Goal: Task Accomplishment & Management: Manage account settings

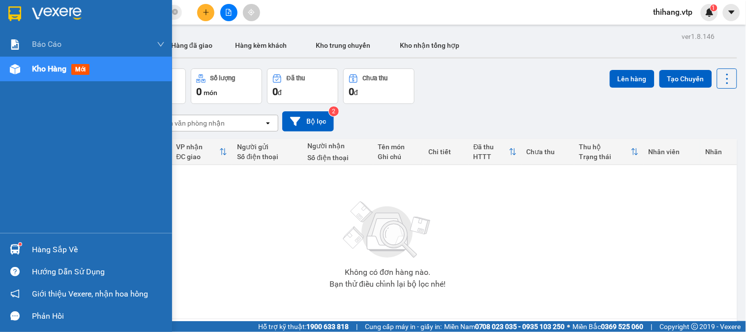
click at [50, 246] on div "Hàng sắp về" at bounding box center [98, 249] width 133 height 15
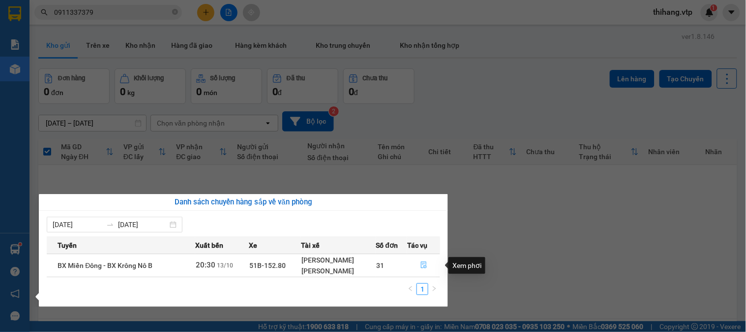
click at [423, 265] on icon "file-done" at bounding box center [424, 264] width 7 height 7
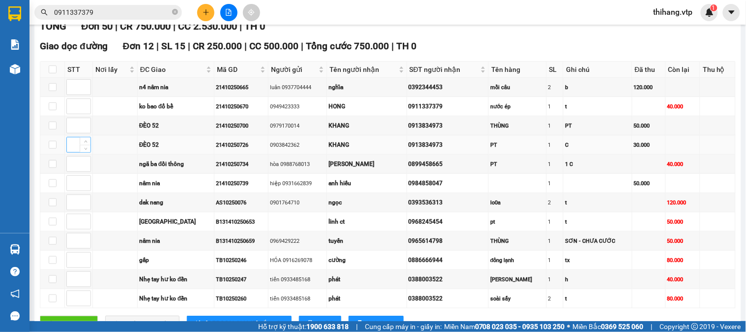
scroll to position [164, 0]
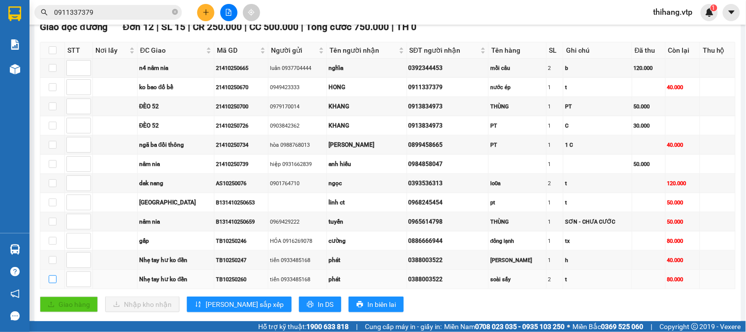
click at [49, 283] on input "checkbox" at bounding box center [53, 279] width 8 height 8
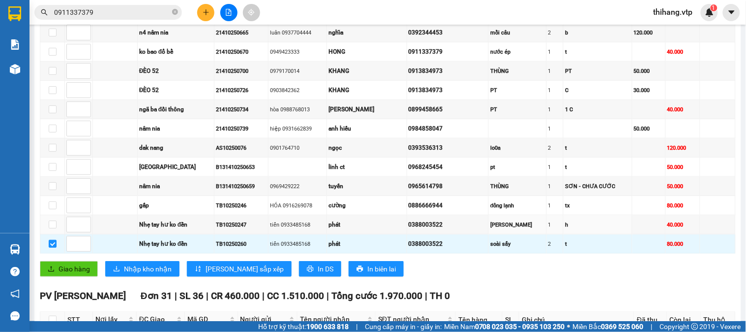
scroll to position [218, 0]
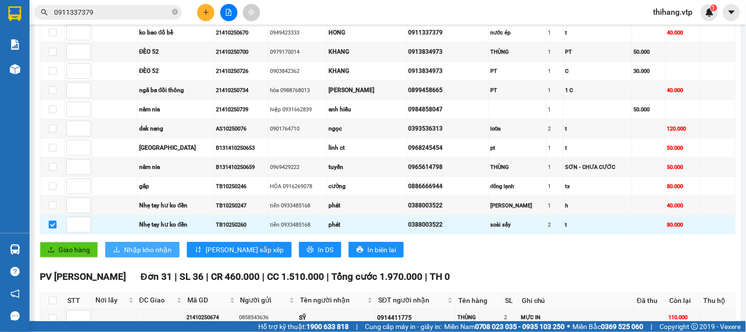
click at [146, 255] on span "Nhập kho nhận" at bounding box center [148, 249] width 48 height 11
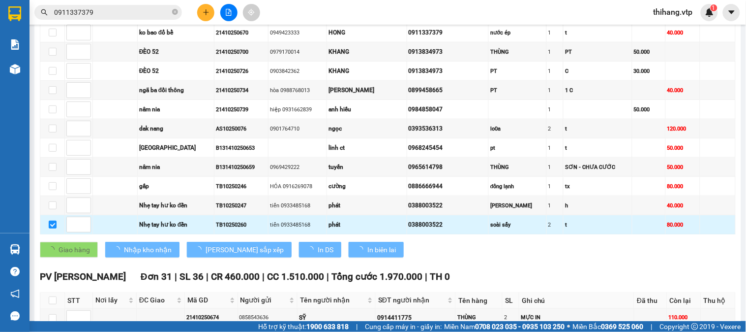
checkbox input "false"
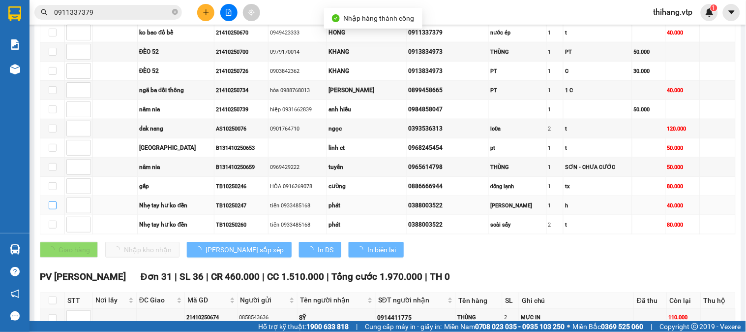
click at [52, 211] on label at bounding box center [53, 205] width 8 height 11
click at [52, 209] on input "checkbox" at bounding box center [53, 205] width 8 height 8
checkbox input "true"
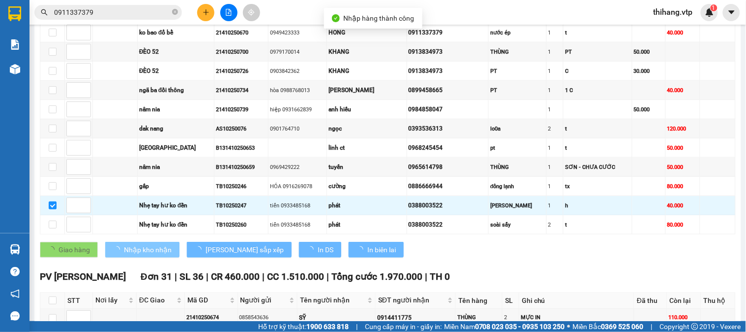
click at [124, 255] on span "Nhập kho nhận" at bounding box center [148, 249] width 48 height 11
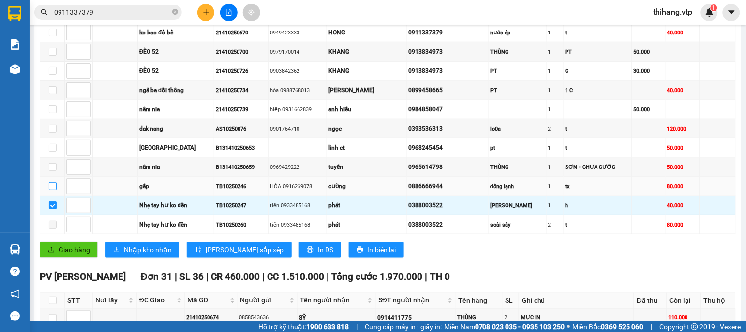
click at [52, 190] on input "checkbox" at bounding box center [53, 186] width 8 height 8
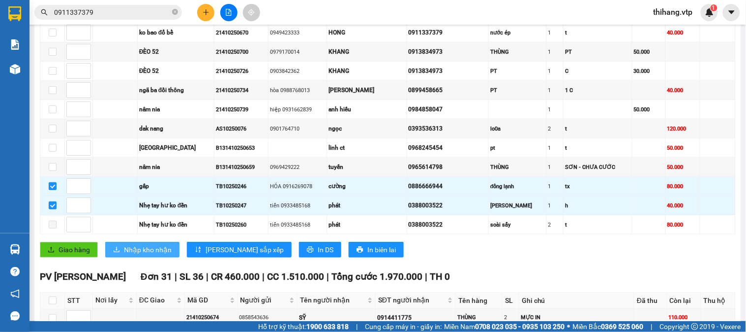
click at [126, 255] on span "Nhập kho nhận" at bounding box center [148, 249] width 48 height 11
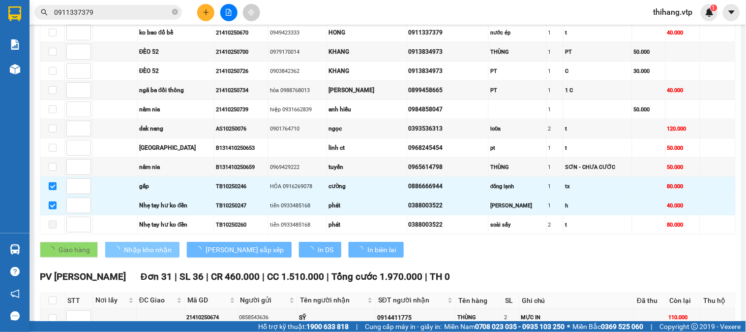
checkbox input "false"
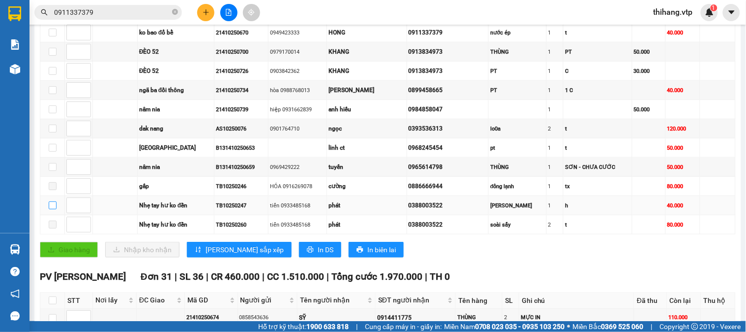
click at [50, 209] on input "checkbox" at bounding box center [53, 205] width 8 height 8
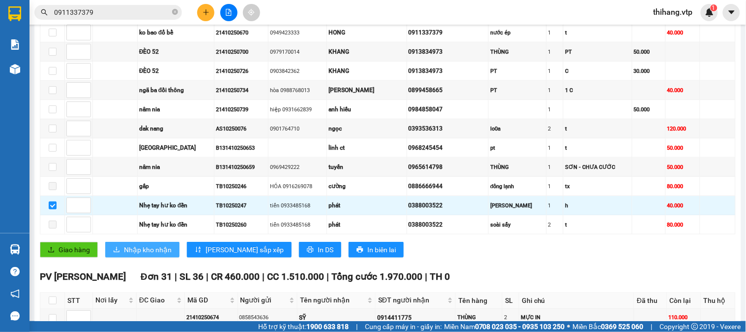
click at [125, 255] on span "Nhập kho nhận" at bounding box center [148, 249] width 48 height 11
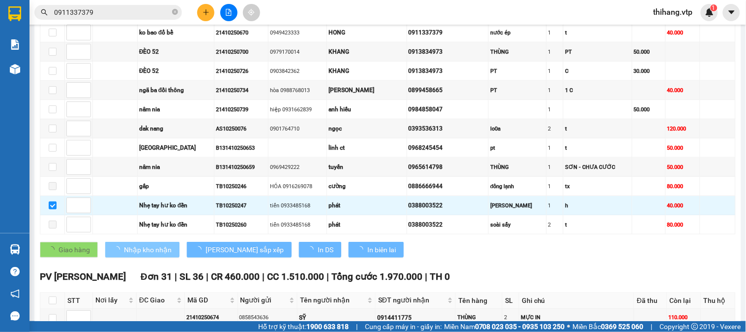
checkbox input "false"
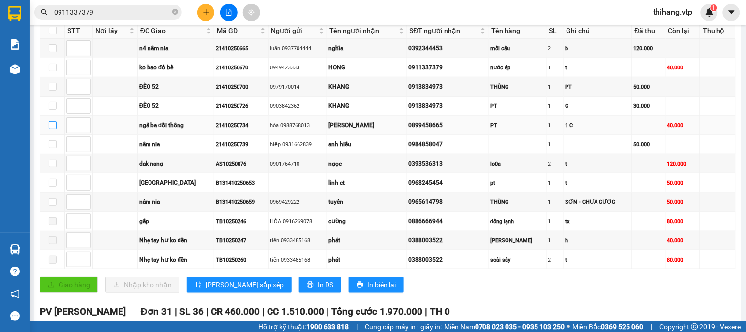
scroll to position [164, 0]
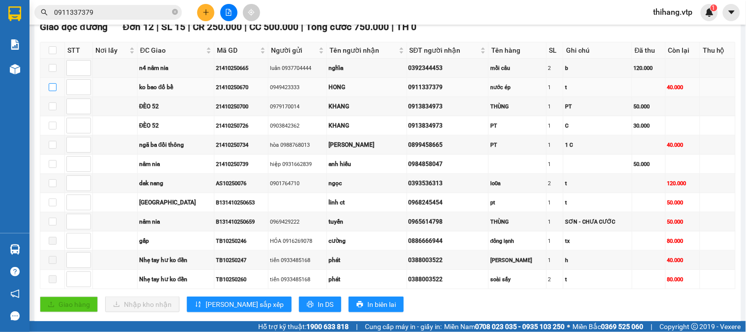
click at [49, 91] on input "checkbox" at bounding box center [53, 87] width 8 height 8
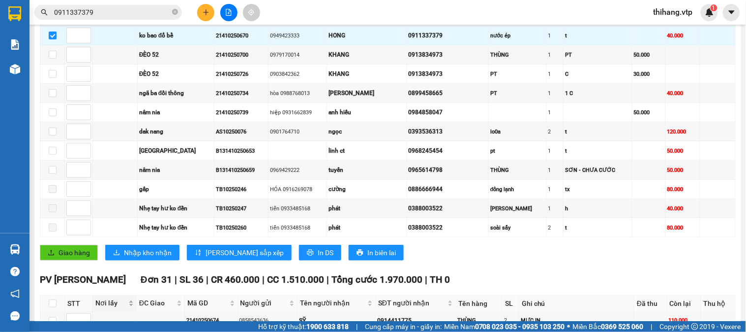
scroll to position [273, 0]
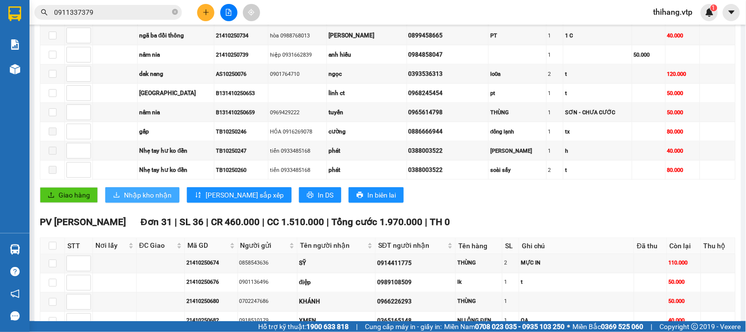
click at [124, 200] on span "Nhập kho nhận" at bounding box center [148, 194] width 48 height 11
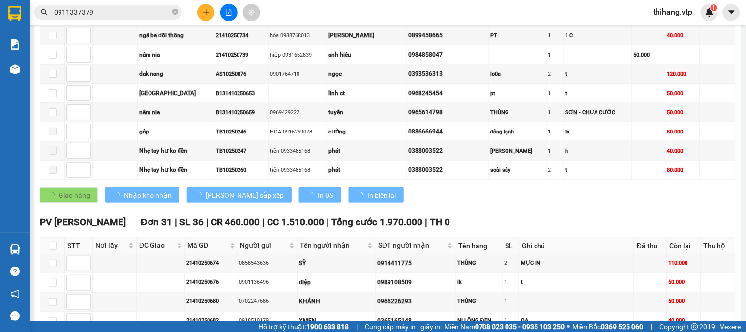
checkbox input "false"
click at [53, 249] on input "checkbox" at bounding box center [53, 245] width 8 height 8
checkbox input "true"
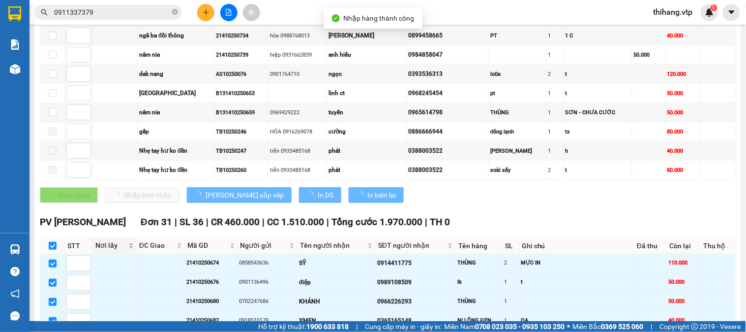
checkbox input "true"
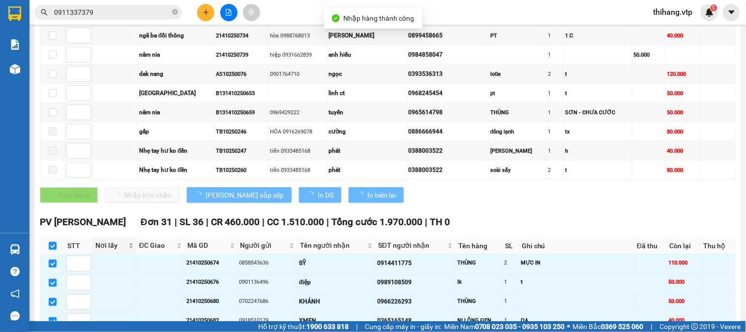
checkbox input "true"
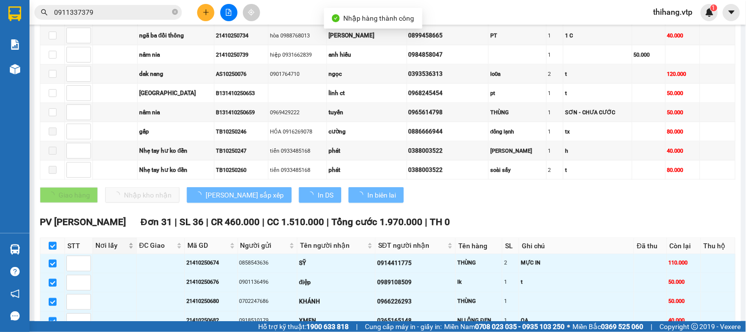
checkbox input "true"
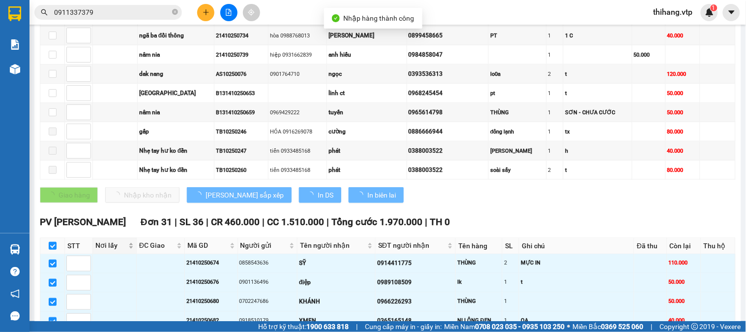
checkbox input "true"
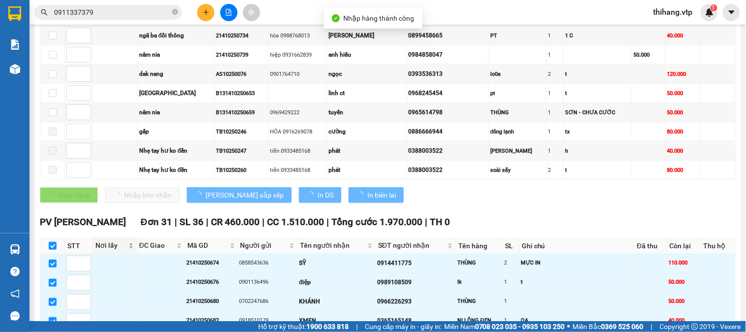
checkbox input "true"
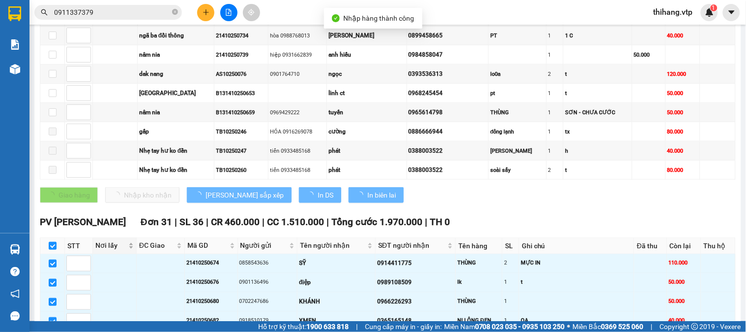
checkbox input "true"
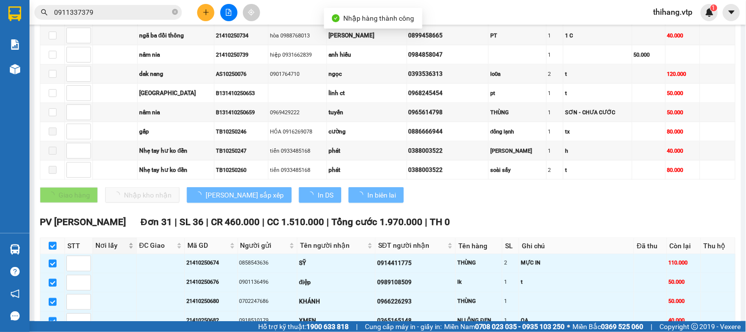
checkbox input "true"
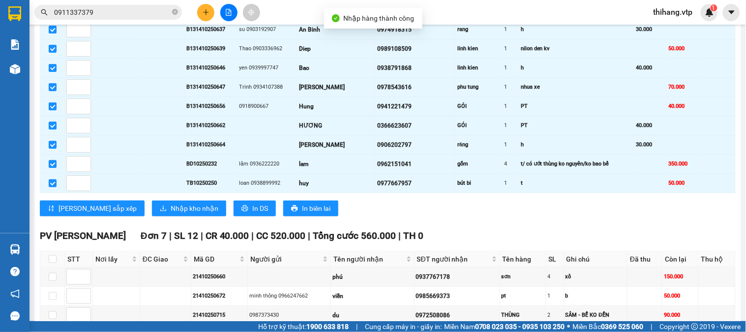
scroll to position [1079, 0]
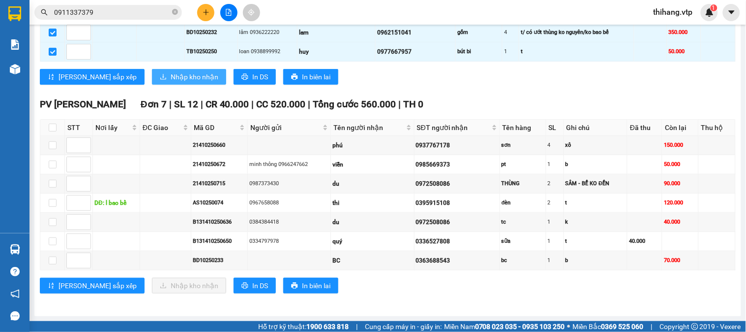
click at [171, 77] on span "Nhập kho nhận" at bounding box center [195, 76] width 48 height 11
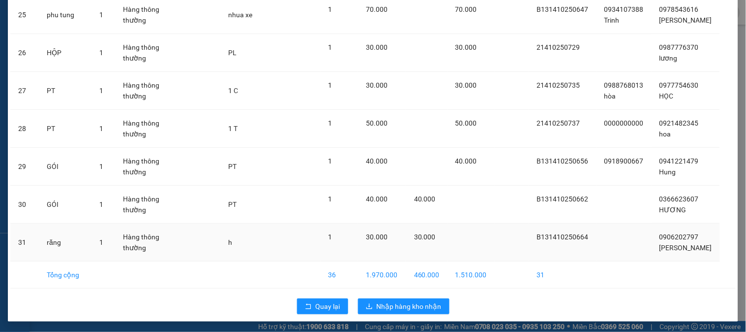
scroll to position [997, 0]
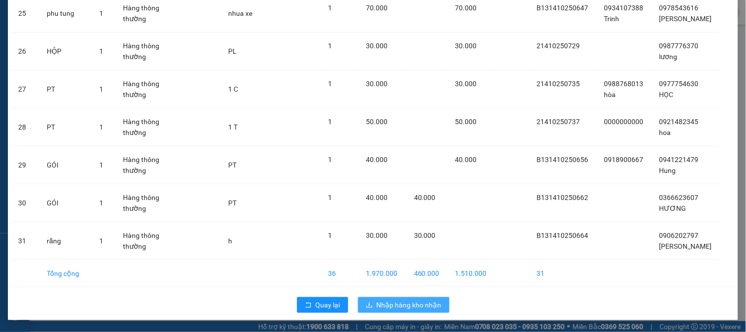
click at [404, 305] on span "Nhập hàng kho nhận" at bounding box center [409, 304] width 65 height 11
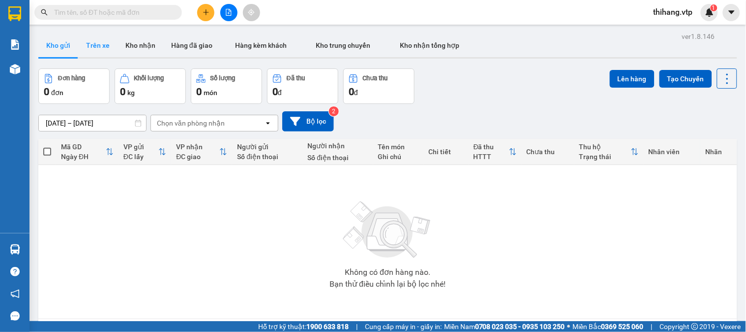
click at [101, 43] on button "Trên xe" at bounding box center [97, 45] width 39 height 24
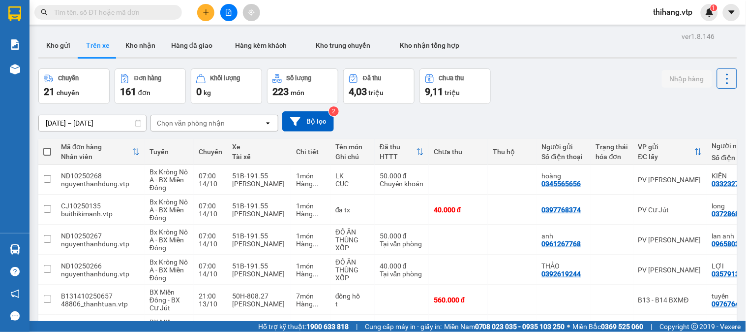
click at [183, 126] on div "Chọn văn phòng nhận" at bounding box center [191, 123] width 68 height 10
type input "GN"
click at [191, 140] on span "PV [PERSON_NAME]" at bounding box center [192, 144] width 68 height 10
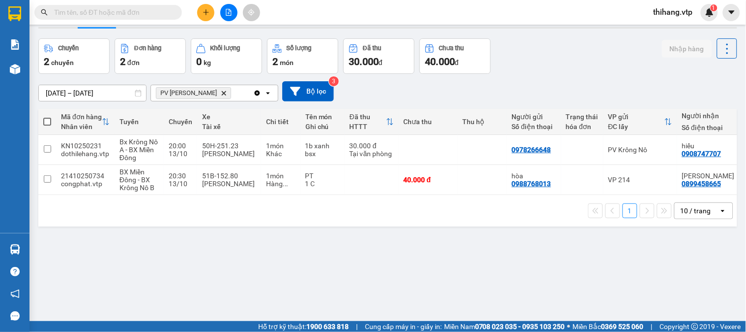
scroll to position [45, 0]
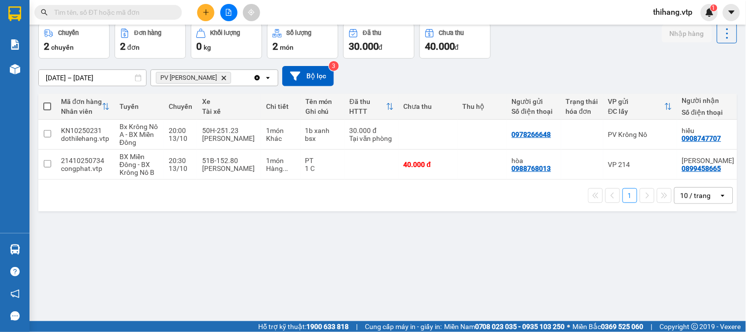
drag, startPoint x: 319, startPoint y: 184, endPoint x: 362, endPoint y: 184, distance: 43.8
click at [362, 184] on div "1 10 / trang open" at bounding box center [387, 195] width 699 height 31
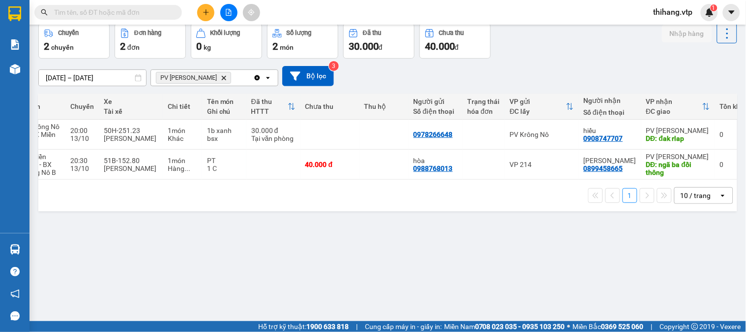
scroll to position [0, 99]
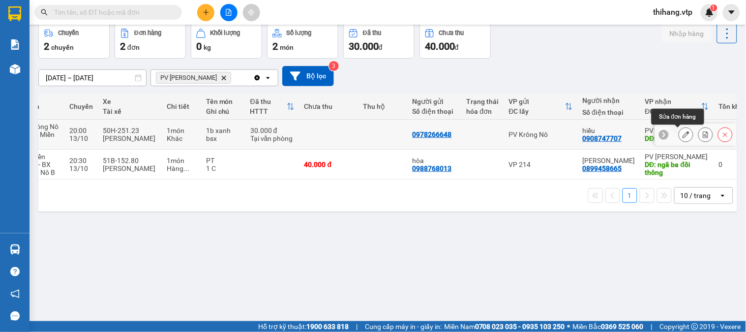
click at [683, 134] on icon at bounding box center [686, 134] width 7 height 7
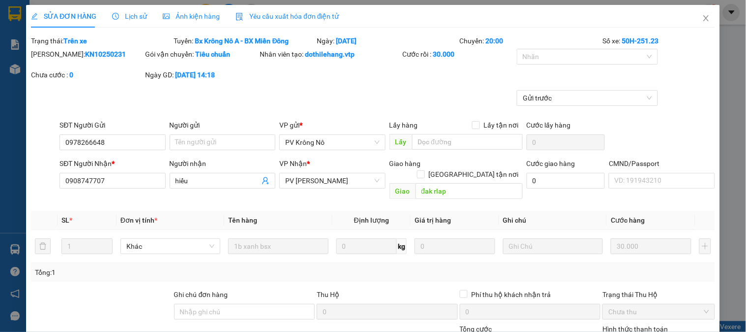
type input "0978266648"
type input "0908747707"
type input "hiếu"
type input "đak rlap"
type input "0"
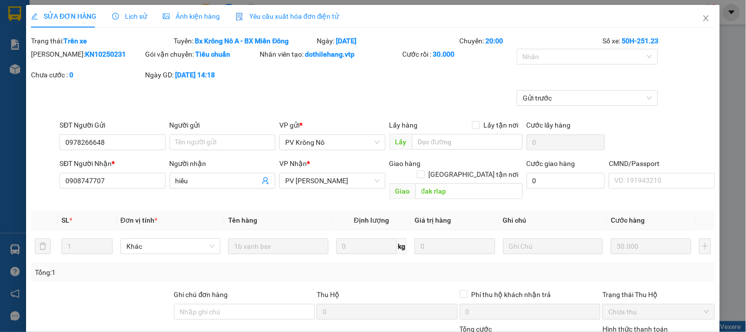
type input "30.000"
type input "1.500"
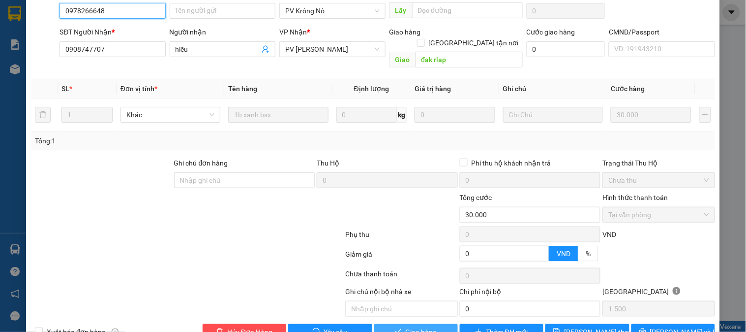
scroll to position [148, 0]
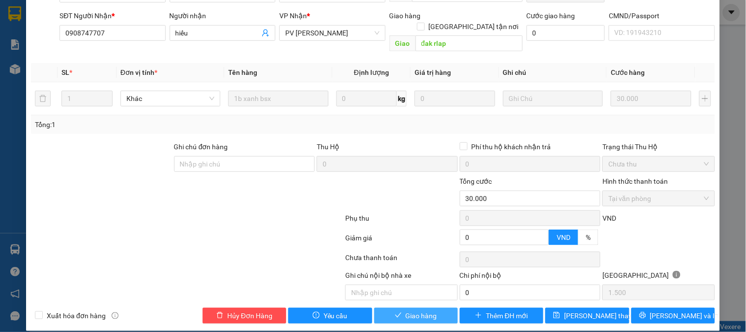
click at [411, 310] on span "Giao hàng" at bounding box center [421, 315] width 31 height 11
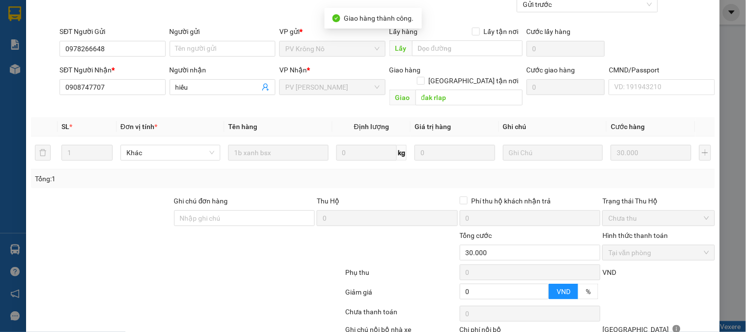
scroll to position [0, 0]
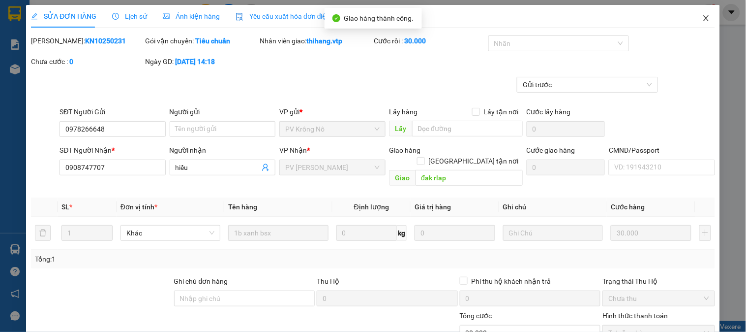
click at [702, 20] on icon "close" at bounding box center [706, 18] width 8 height 8
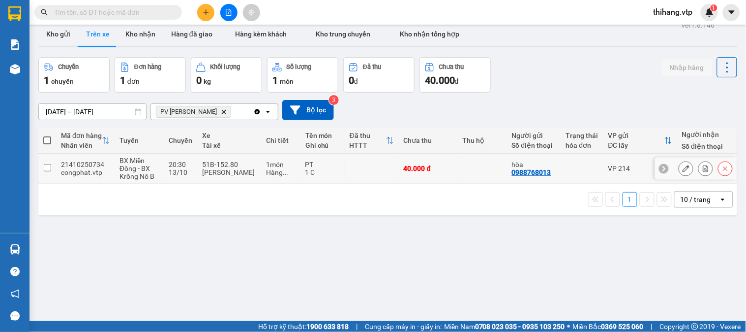
scroll to position [45, 0]
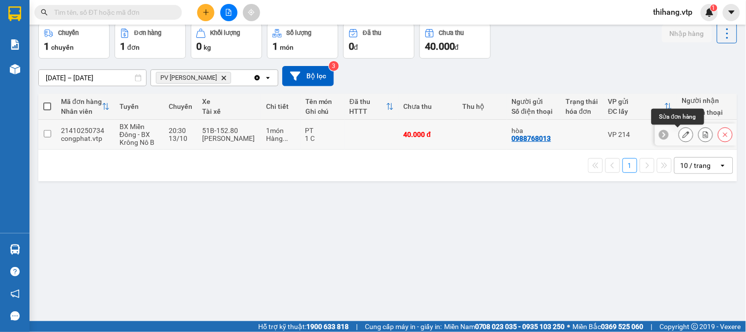
click at [683, 131] on icon at bounding box center [686, 134] width 7 height 7
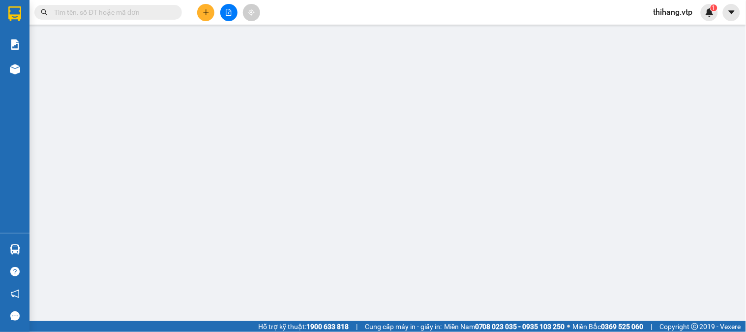
type input "0988768013"
type input "hòa"
type input "0899458665"
type input "[PERSON_NAME]"
type input "ngã ba đồi thông"
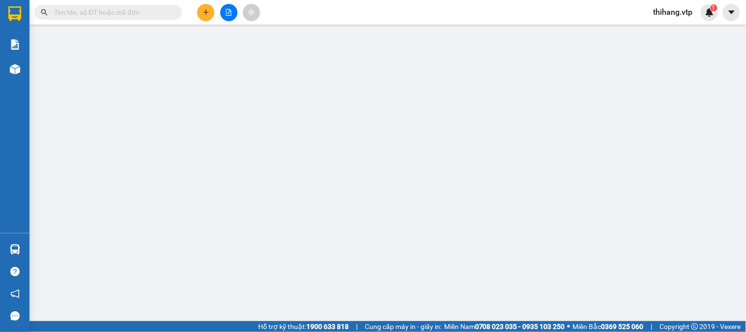
type input "0"
type input "40.000"
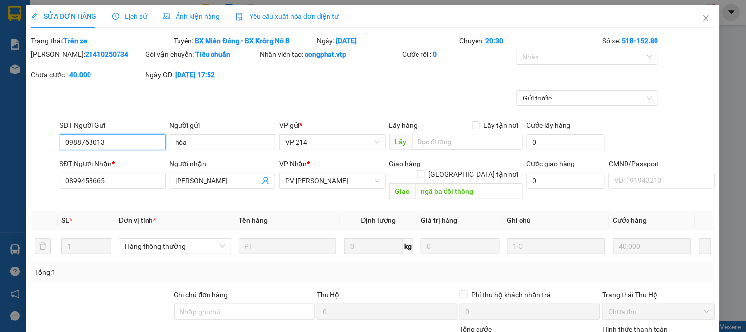
type input "2.000"
click at [520, 60] on div at bounding box center [582, 57] width 126 height 12
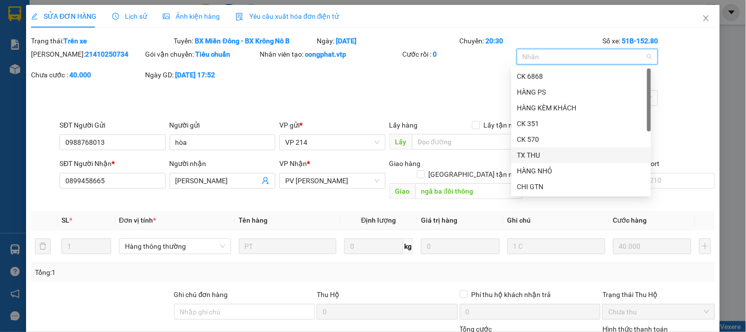
click at [533, 153] on div "TX THU" at bounding box center [581, 155] width 128 height 11
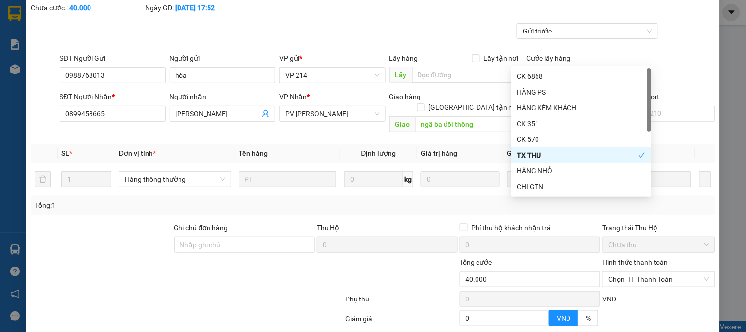
scroll to position [148, 0]
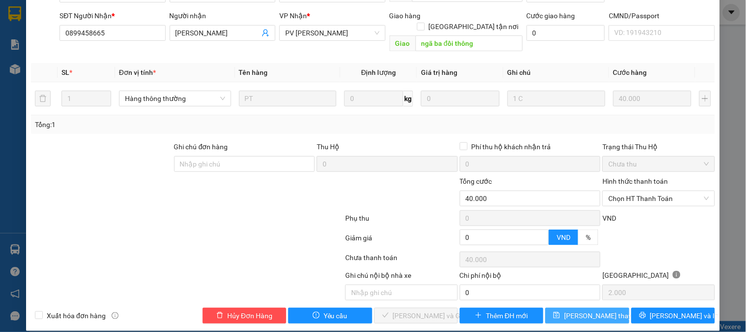
click at [568, 310] on span "Lưu thay đổi" at bounding box center [603, 315] width 79 height 11
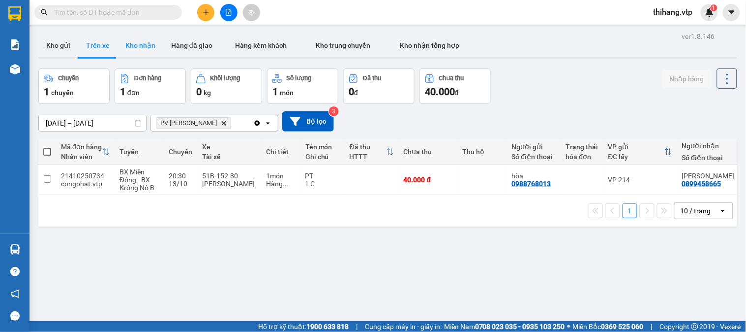
click at [126, 42] on button "Kho nhận" at bounding box center [141, 45] width 46 height 24
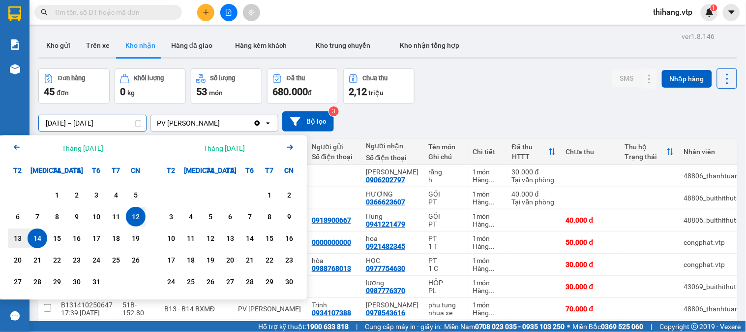
click at [129, 123] on input "12/10/2025 – 14/10/2025" at bounding box center [92, 123] width 107 height 16
click at [37, 216] on div "7" at bounding box center [37, 217] width 14 height 12
click at [35, 238] on div "14" at bounding box center [37, 238] width 14 height 12
type input "07/10/2025 – 14/10/2025"
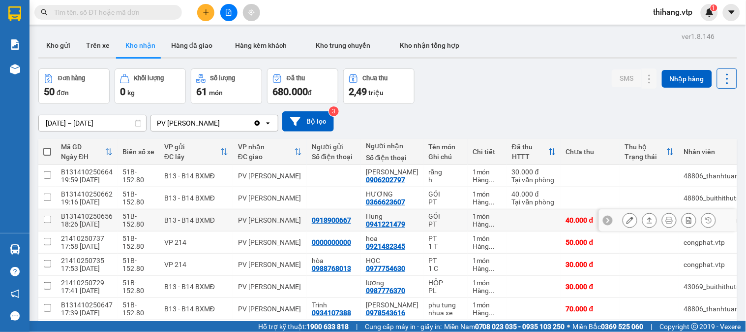
scroll to position [110, 0]
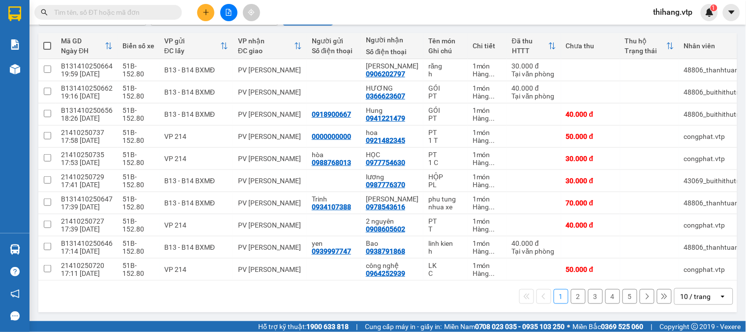
click at [681, 296] on div "10 / trang" at bounding box center [696, 296] width 30 height 10
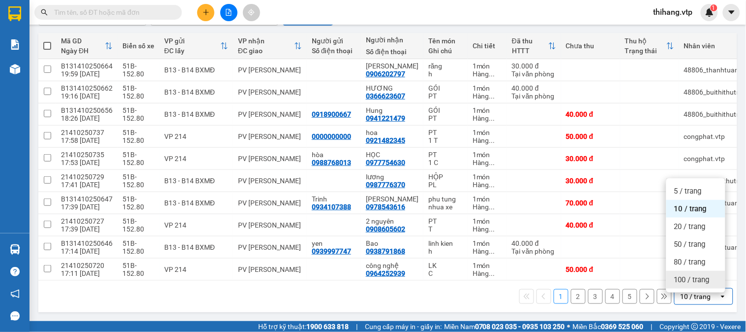
click at [685, 276] on span "100 / trang" at bounding box center [691, 279] width 35 height 10
